Goal: Task Accomplishment & Management: Manage account settings

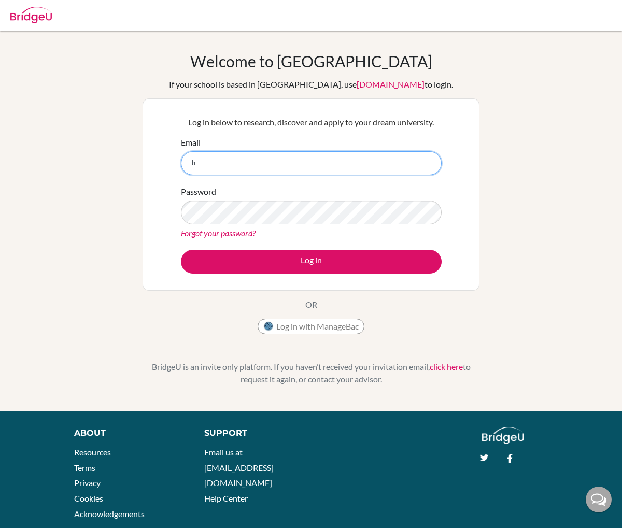
click at [262, 171] on input "h" at bounding box center [311, 163] width 261 height 24
click at [282, 171] on input "hadi.tandriawan" at bounding box center [311, 163] width 261 height 24
type input "[EMAIL_ADDRESS][DOMAIN_NAME]"
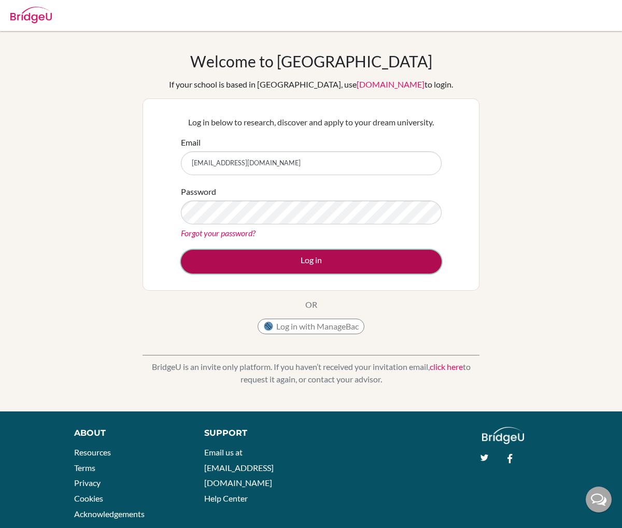
click at [305, 252] on button "Log in" at bounding box center [311, 262] width 261 height 24
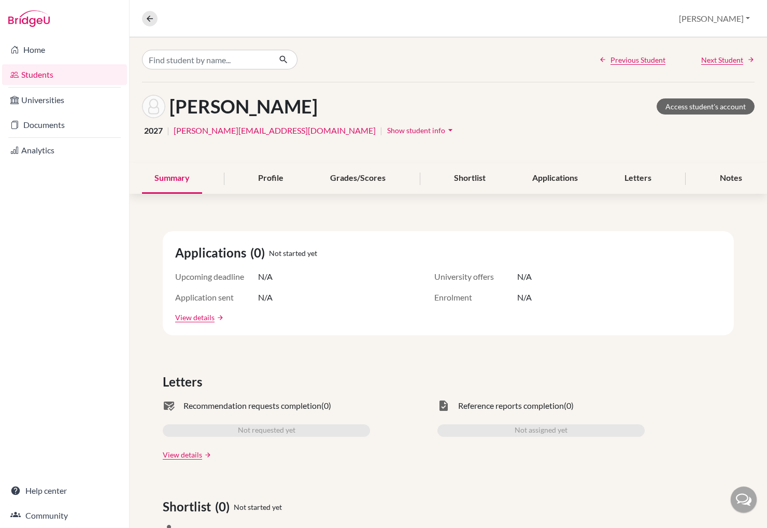
click at [50, 76] on link "Students" at bounding box center [64, 74] width 125 height 21
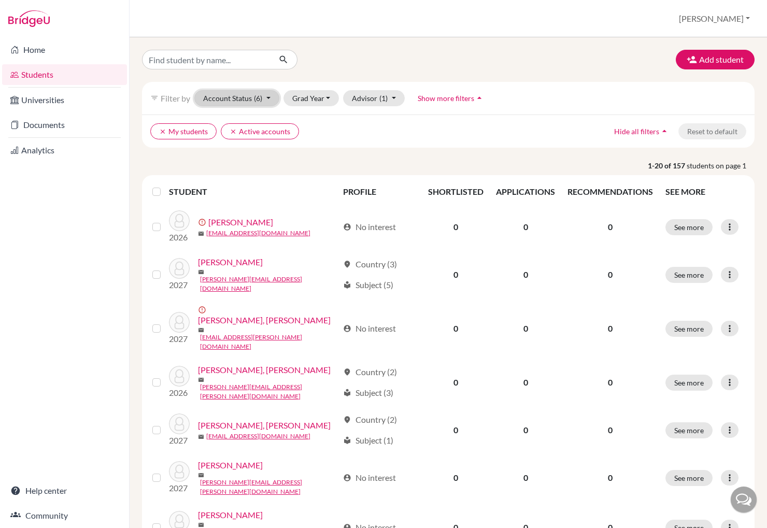
click at [257, 99] on span "(6)" at bounding box center [258, 98] width 8 height 9
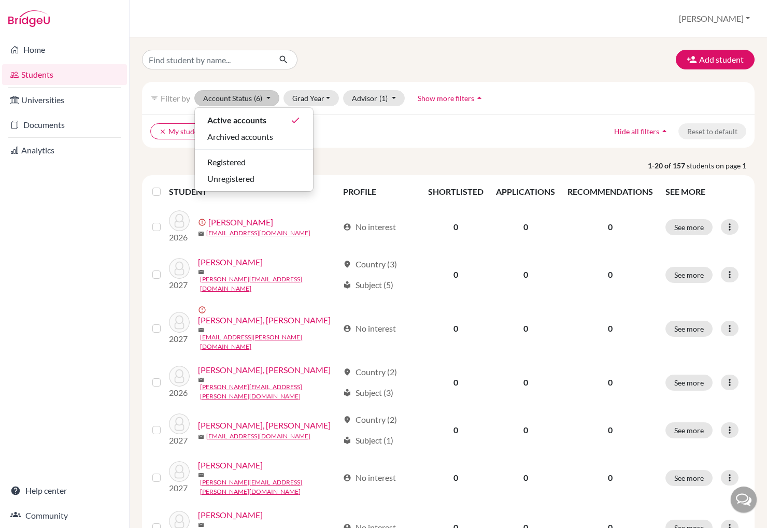
click at [316, 126] on ul "clear My students clear Active accounts" at bounding box center [373, 131] width 447 height 16
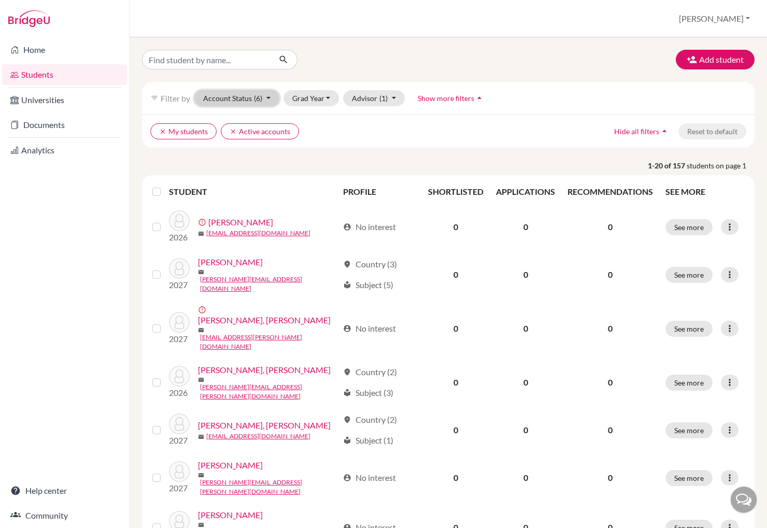
click at [254, 101] on span "(6)" at bounding box center [258, 98] width 8 height 9
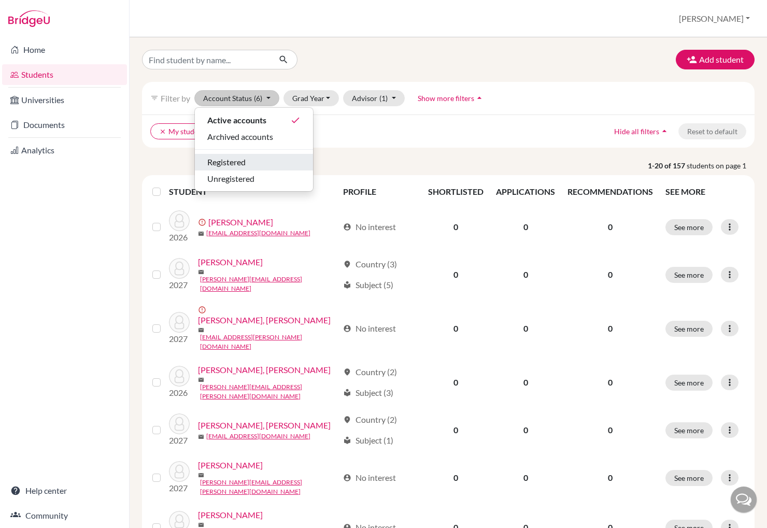
click at [273, 157] on div "Registered" at bounding box center [253, 162] width 93 height 12
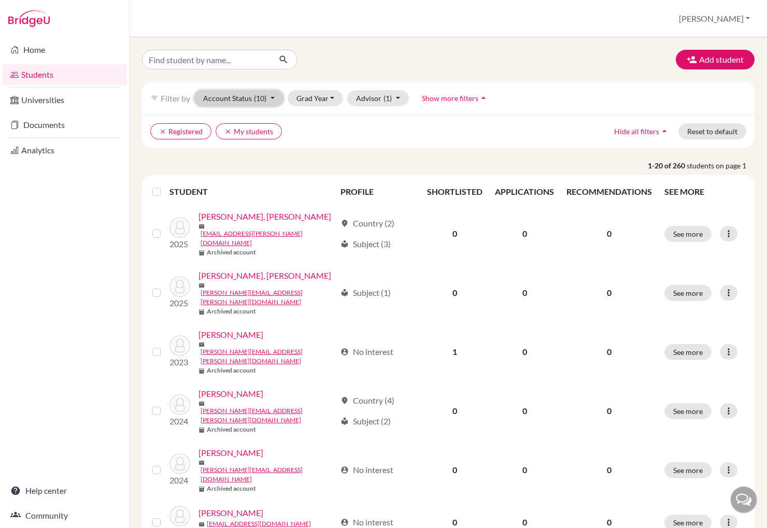
click at [258, 100] on span "(10)" at bounding box center [260, 98] width 12 height 9
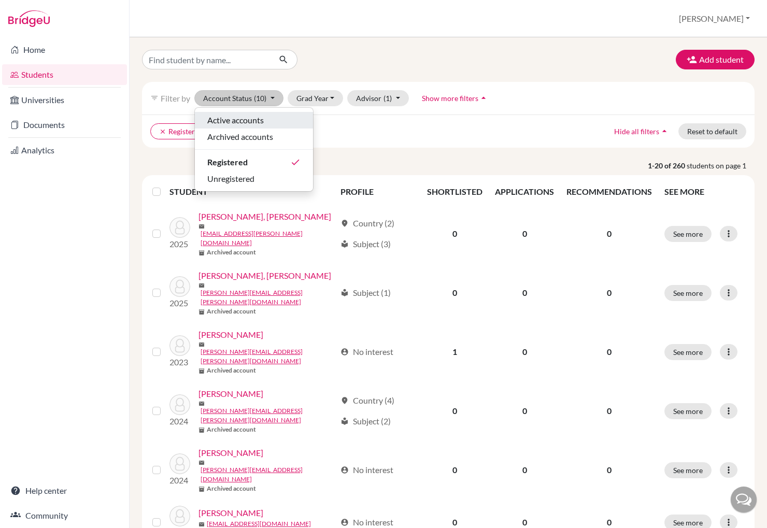
click at [256, 123] on span "Active accounts" at bounding box center [235, 120] width 56 height 12
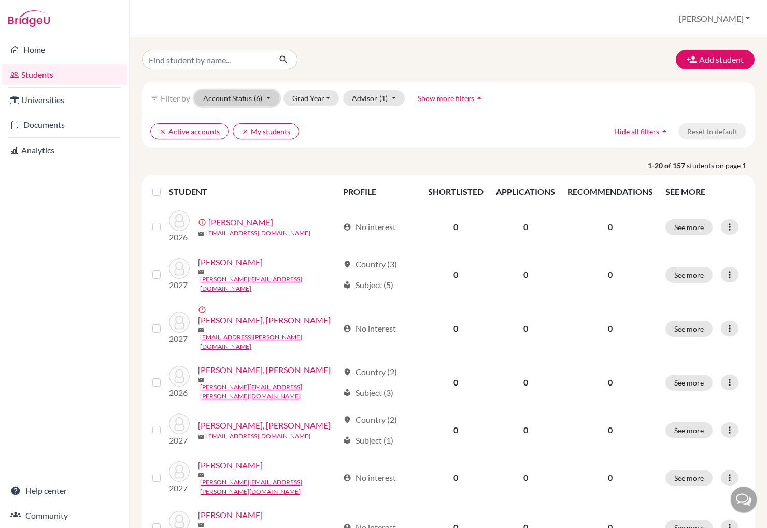
click at [252, 102] on button "Account Status (6)" at bounding box center [236, 98] width 85 height 16
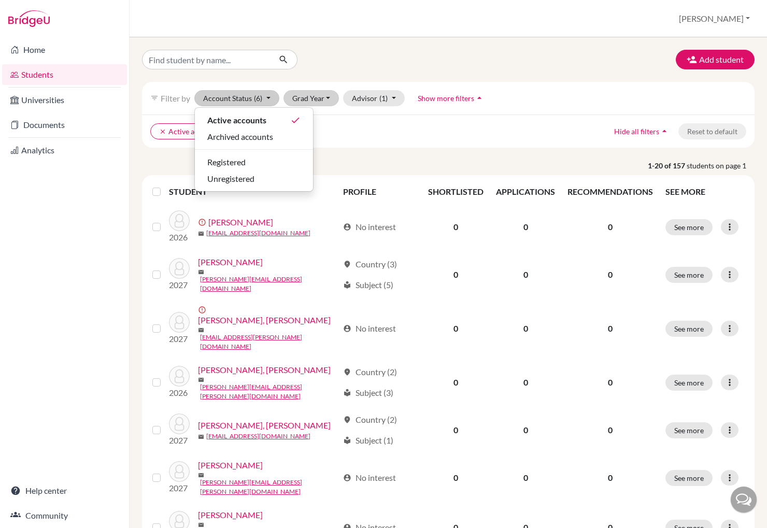
drag, startPoint x: 349, startPoint y: 130, endPoint x: 325, endPoint y: 103, distance: 35.6
click at [349, 130] on ul "clear Active accounts clear My students" at bounding box center [373, 131] width 447 height 16
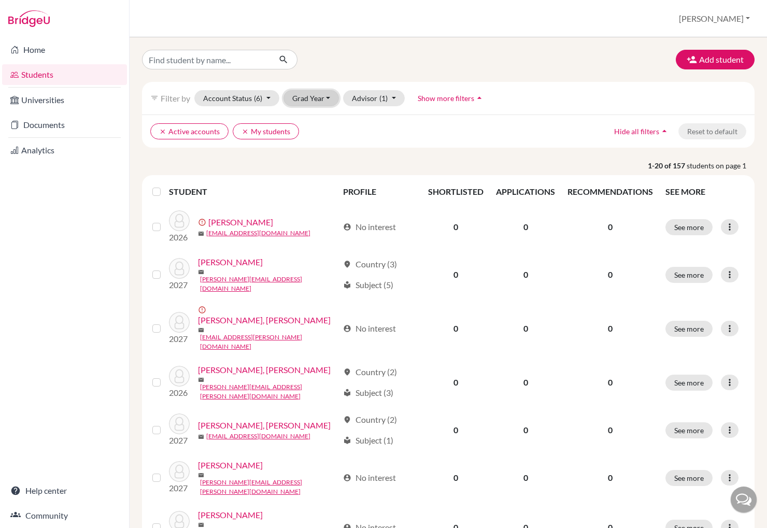
click at [325, 99] on button "Grad Year" at bounding box center [311, 98] width 56 height 16
click at [321, 120] on div "2027" at bounding box center [314, 120] width 36 height 12
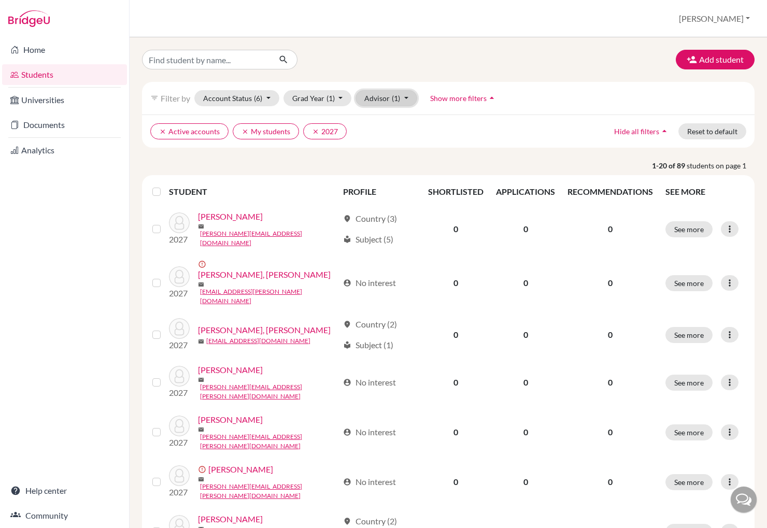
click at [385, 98] on button "Advisor (1)" at bounding box center [387, 98] width 62 height 16
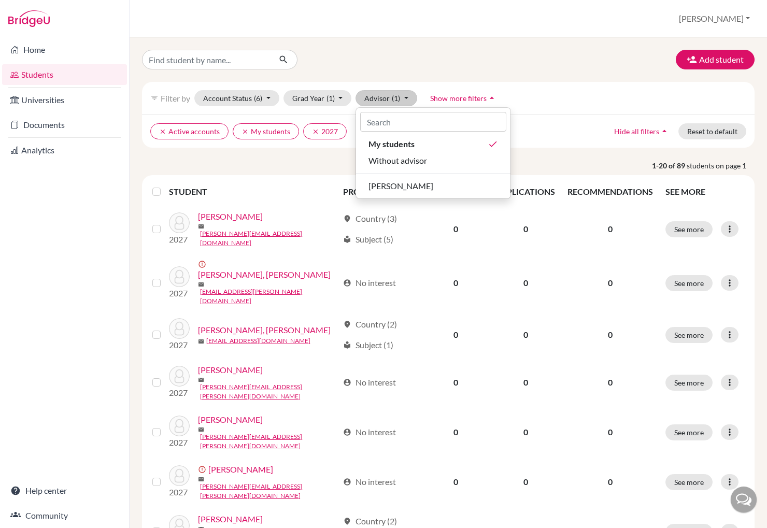
click at [522, 105] on div "filter_list Filter by Account Status (6) Active accounts done Archived accounts…" at bounding box center [448, 98] width 613 height 33
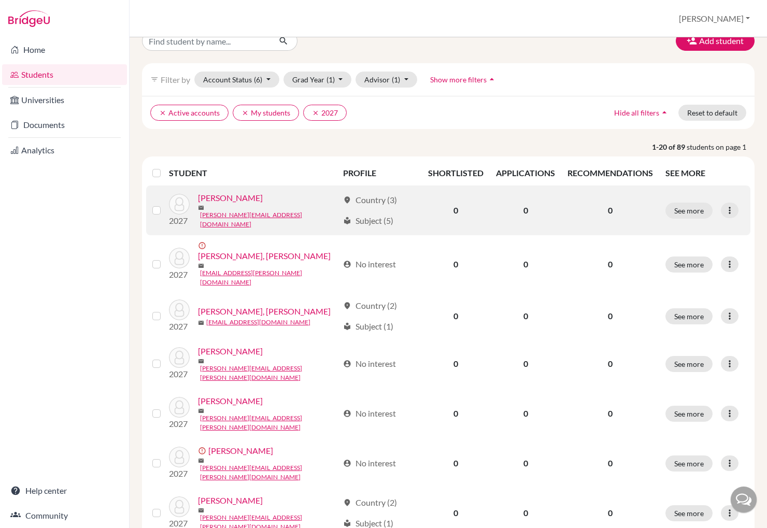
scroll to position [15, 0]
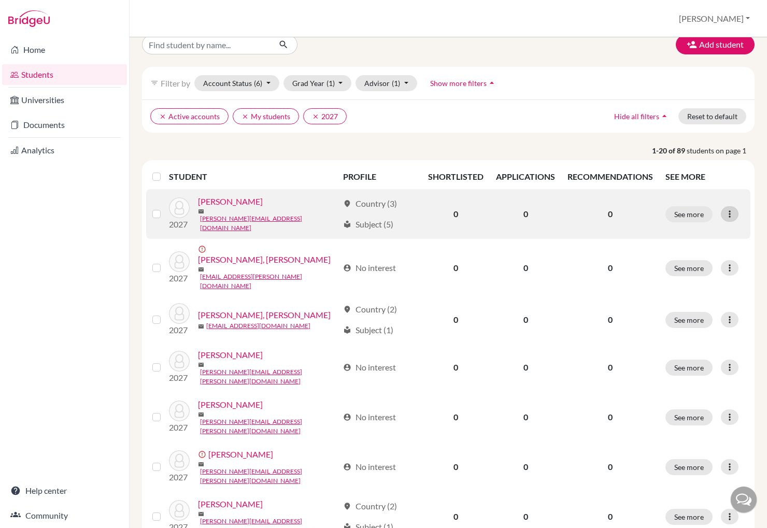
click at [725, 212] on div at bounding box center [730, 214] width 18 height 16
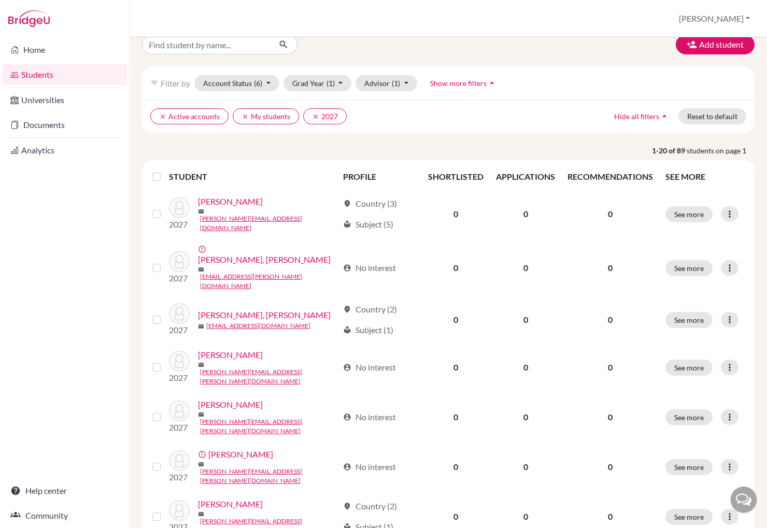
click at [327, 173] on th "STUDENT" at bounding box center [252, 176] width 167 height 25
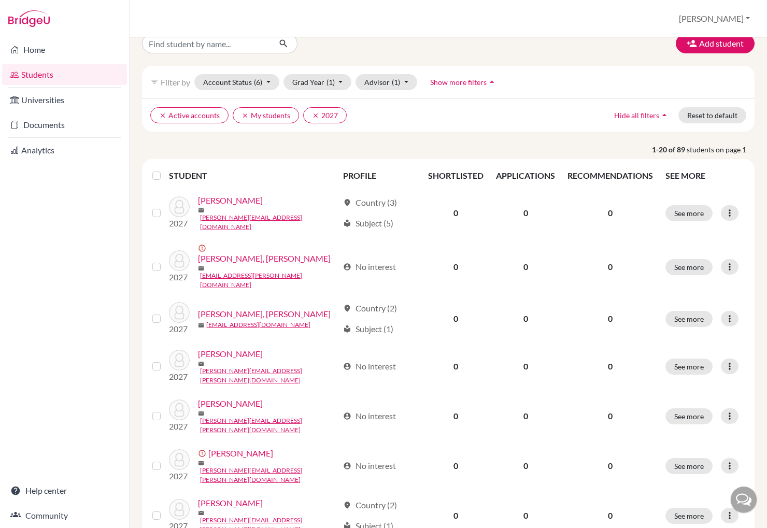
scroll to position [16, 0]
